Goal: Browse casually: Explore the website without a specific task or goal

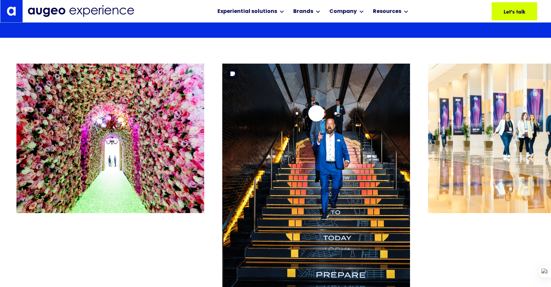
scroll to position [3476, 0]
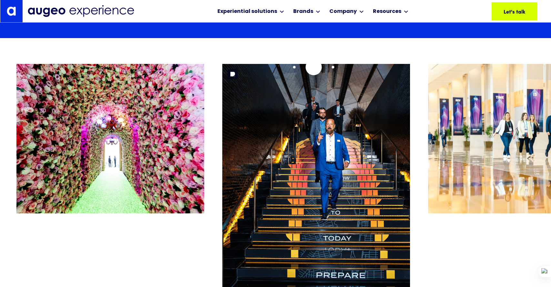
click at [313, 66] on img "2 / 26" at bounding box center [316, 179] width 188 height 230
click at [319, 73] on img "2 / 26" at bounding box center [316, 179] width 188 height 230
click at [136, 74] on img "1 / 26" at bounding box center [110, 138] width 188 height 149
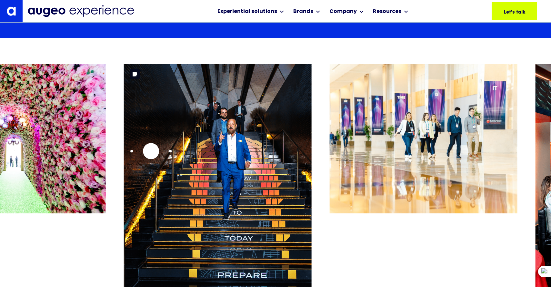
click at [135, 151] on img "2 / 26" at bounding box center [218, 179] width 188 height 230
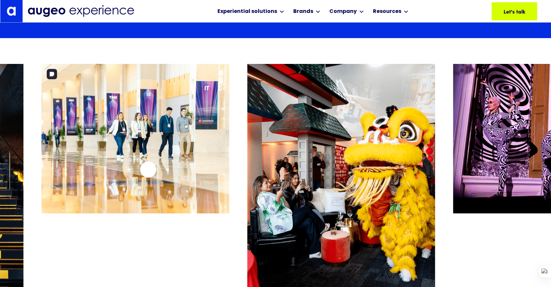
click at [148, 169] on img "3 / 26" at bounding box center [136, 138] width 188 height 149
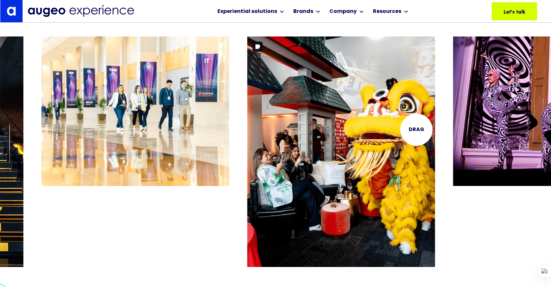
scroll to position [3503, 0]
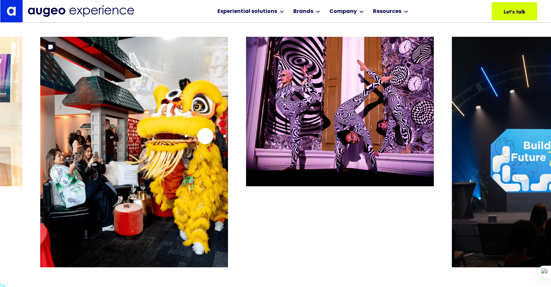
click at [205, 136] on img "4 / 26" at bounding box center [134, 152] width 188 height 230
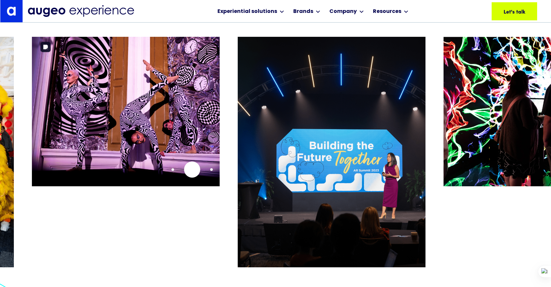
click at [177, 171] on img "5 / 26" at bounding box center [126, 111] width 188 height 149
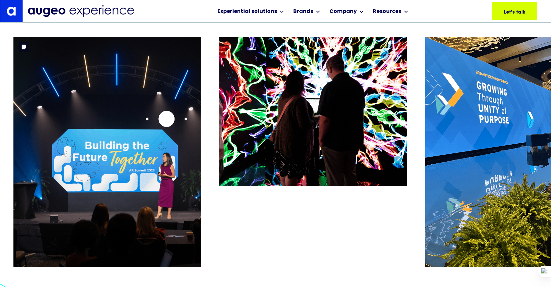
click at [166, 119] on img "6 / 26" at bounding box center [108, 152] width 188 height 230
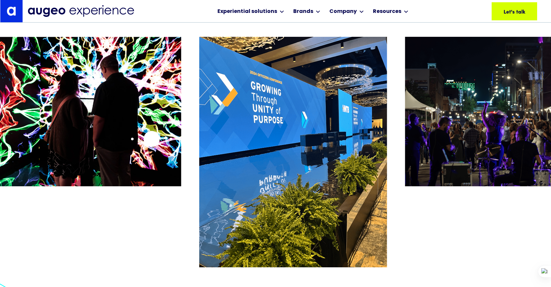
click at [152, 139] on img "7 / 26" at bounding box center [88, 111] width 188 height 149
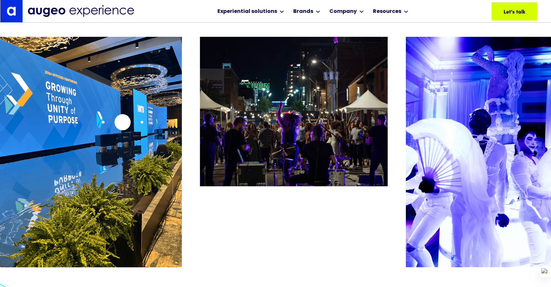
click at [122, 122] on img "8 / 26" at bounding box center [88, 152] width 188 height 230
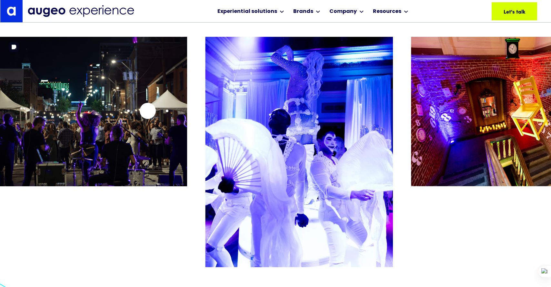
click at [136, 111] on img "9 / 26" at bounding box center [93, 111] width 188 height 149
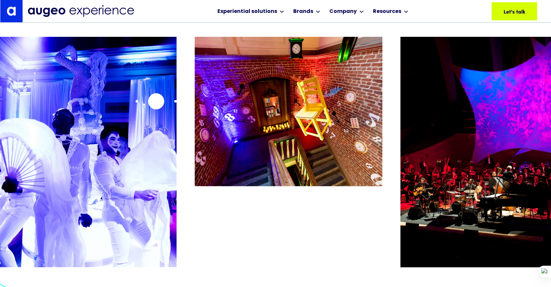
click at [148, 103] on img "10 / 26" at bounding box center [83, 152] width 188 height 230
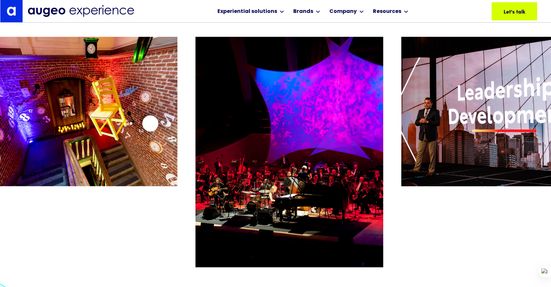
click at [142, 123] on img "11 / 26" at bounding box center [84, 111] width 188 height 149
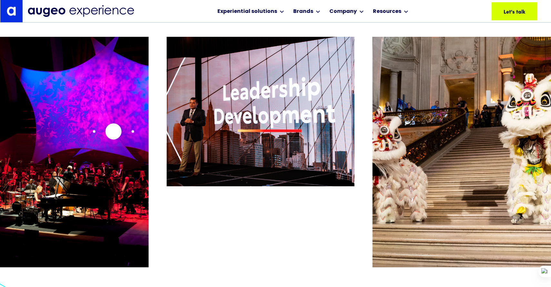
click at [113, 131] on img "12 / 26" at bounding box center [55, 152] width 188 height 230
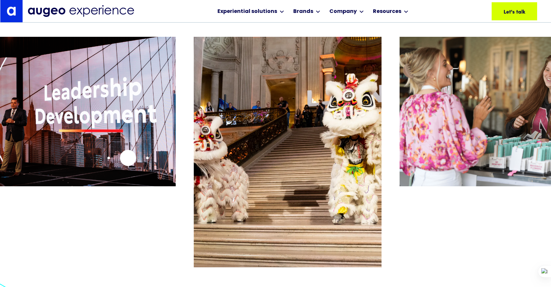
click at [120, 158] on img "13 / 26" at bounding box center [82, 111] width 188 height 149
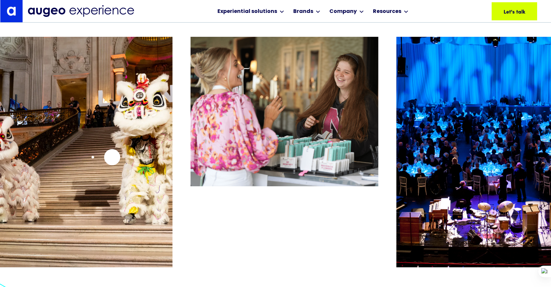
click at [112, 157] on img "14 / 26" at bounding box center [79, 152] width 188 height 230
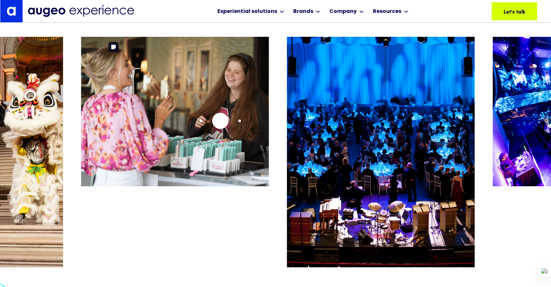
click at [161, 125] on img "15 / 26" at bounding box center [175, 111] width 188 height 149
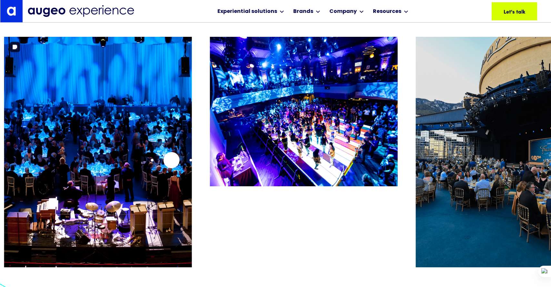
click at [171, 160] on img "16 / 26" at bounding box center [98, 152] width 188 height 230
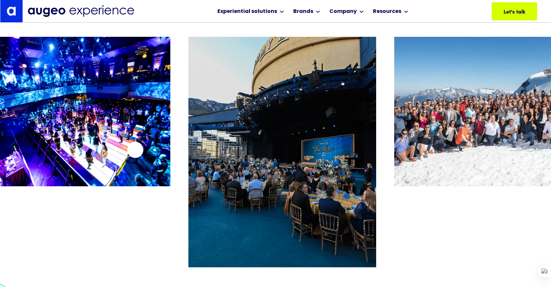
click at [134, 150] on img "17 / 26" at bounding box center [77, 111] width 188 height 149
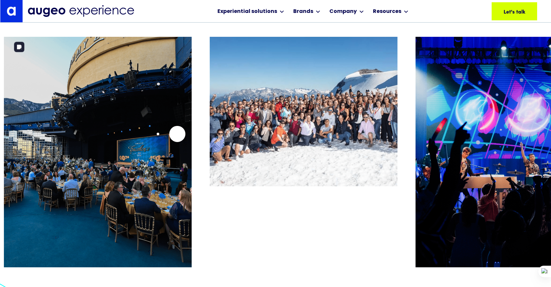
click at [168, 135] on img "18 / 26" at bounding box center [98, 152] width 188 height 230
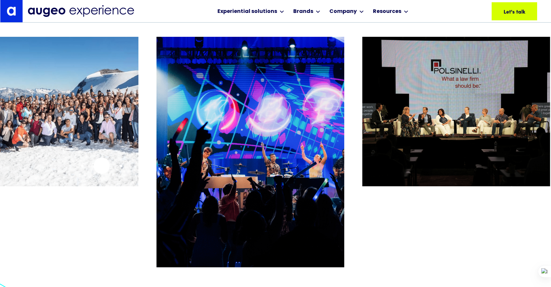
click at [102, 165] on img "19 / 26" at bounding box center [45, 111] width 188 height 149
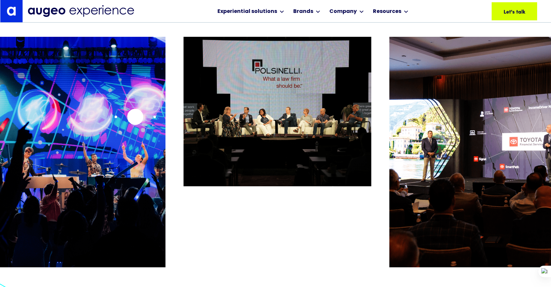
click at [135, 116] on img "20 / 26" at bounding box center [72, 152] width 188 height 230
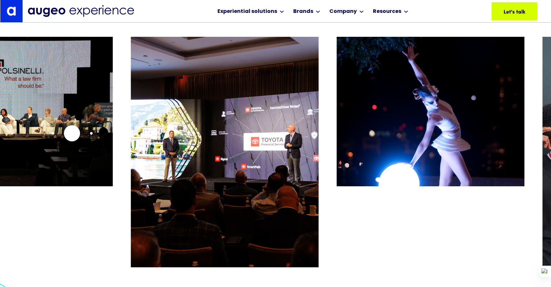
click at [72, 133] on img "21 / 26" at bounding box center [19, 111] width 188 height 149
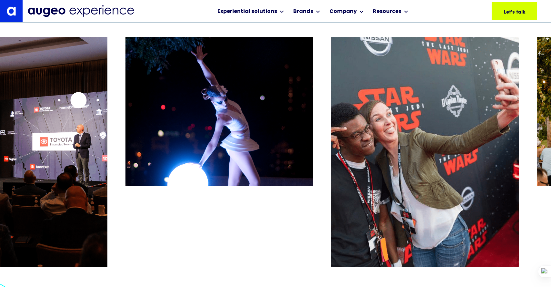
click at [77, 100] on img "22 / 26" at bounding box center [14, 152] width 188 height 230
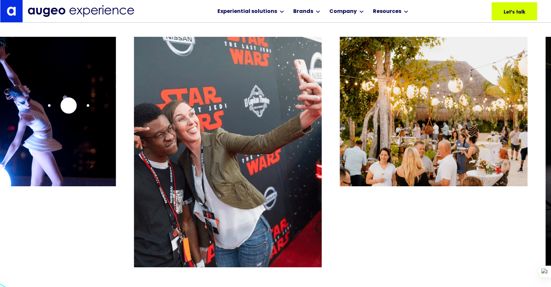
click at [56, 105] on img "23 / 26" at bounding box center [22, 111] width 188 height 149
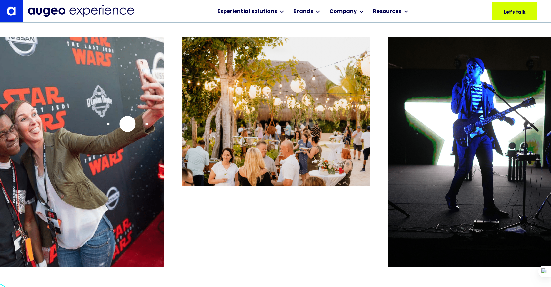
click at [127, 123] on img "24 / 26" at bounding box center [70, 152] width 188 height 230
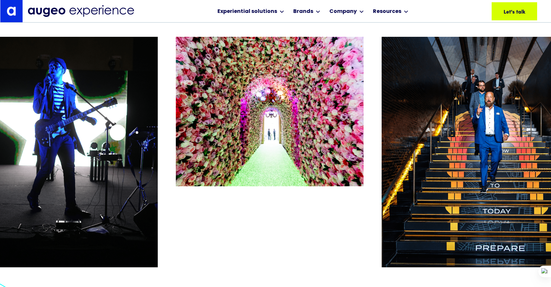
click at [117, 132] on img "26 / 26" at bounding box center [64, 152] width 188 height 230
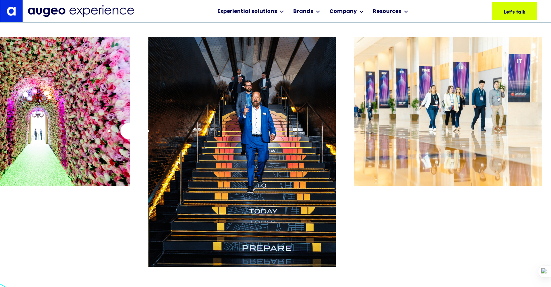
click at [118, 131] on img "1 / 26" at bounding box center [37, 111] width 188 height 149
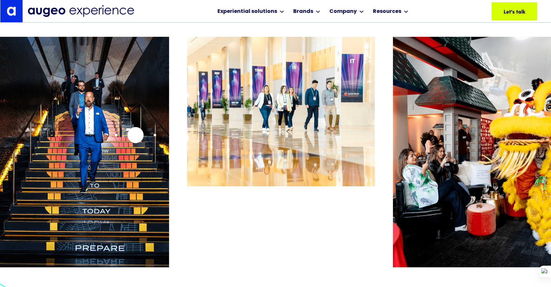
click at [113, 137] on img "2 / 26" at bounding box center [75, 152] width 188 height 230
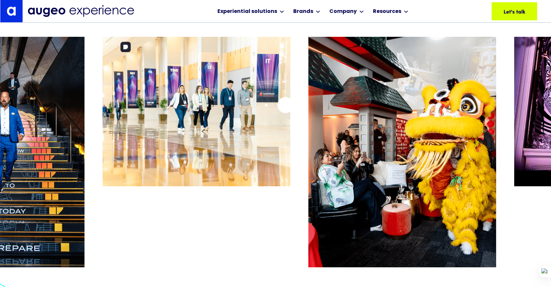
click at [140, 107] on img "3 / 26" at bounding box center [197, 111] width 188 height 149
